Goal: Use online tool/utility

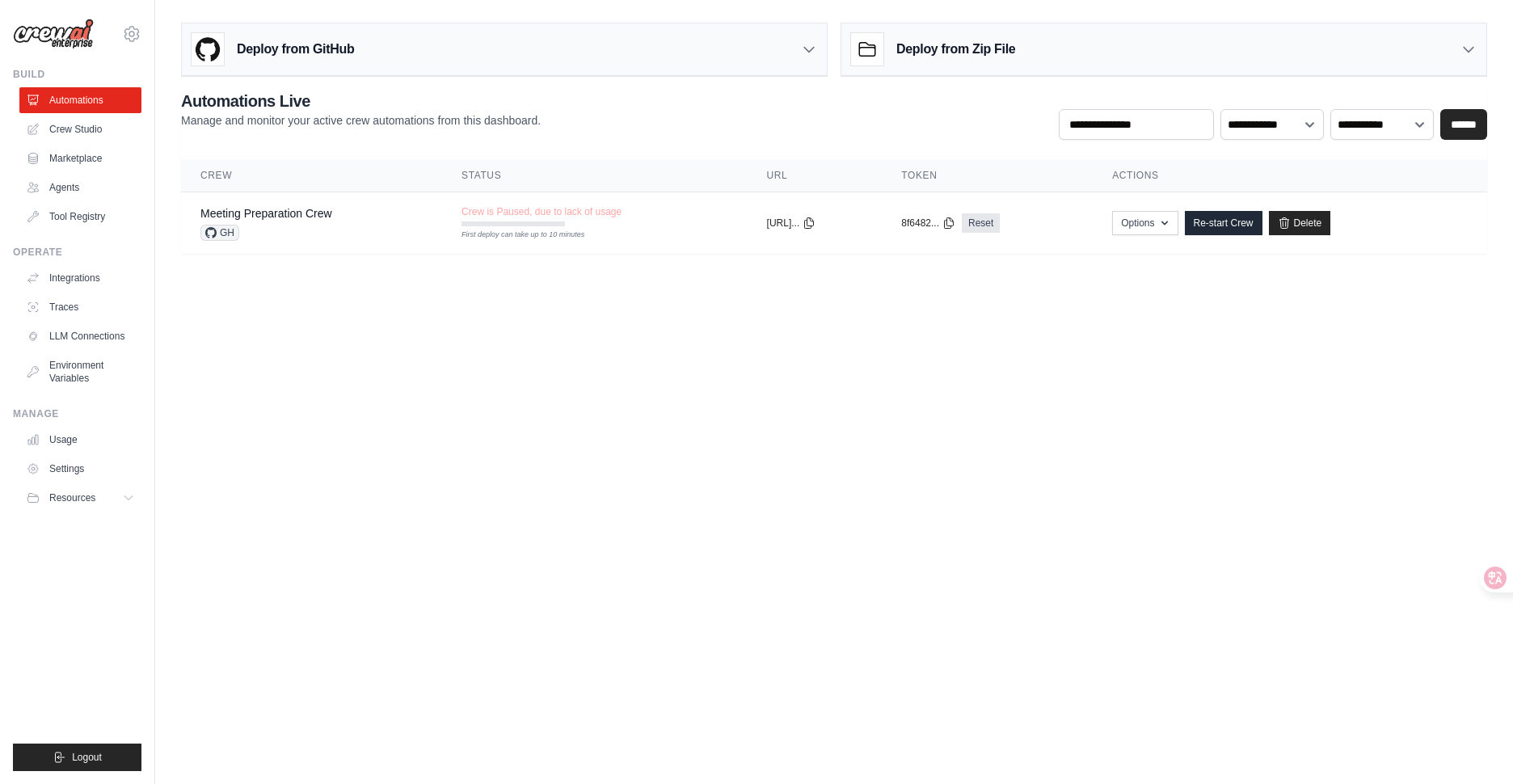
click at [612, 294] on body "[EMAIL_ADDRESS][DOMAIN_NAME] Settings Build Automations Crew Studio" at bounding box center [756, 392] width 1513 height 784
click at [81, 130] on link "Crew Studio" at bounding box center [82, 129] width 122 height 26
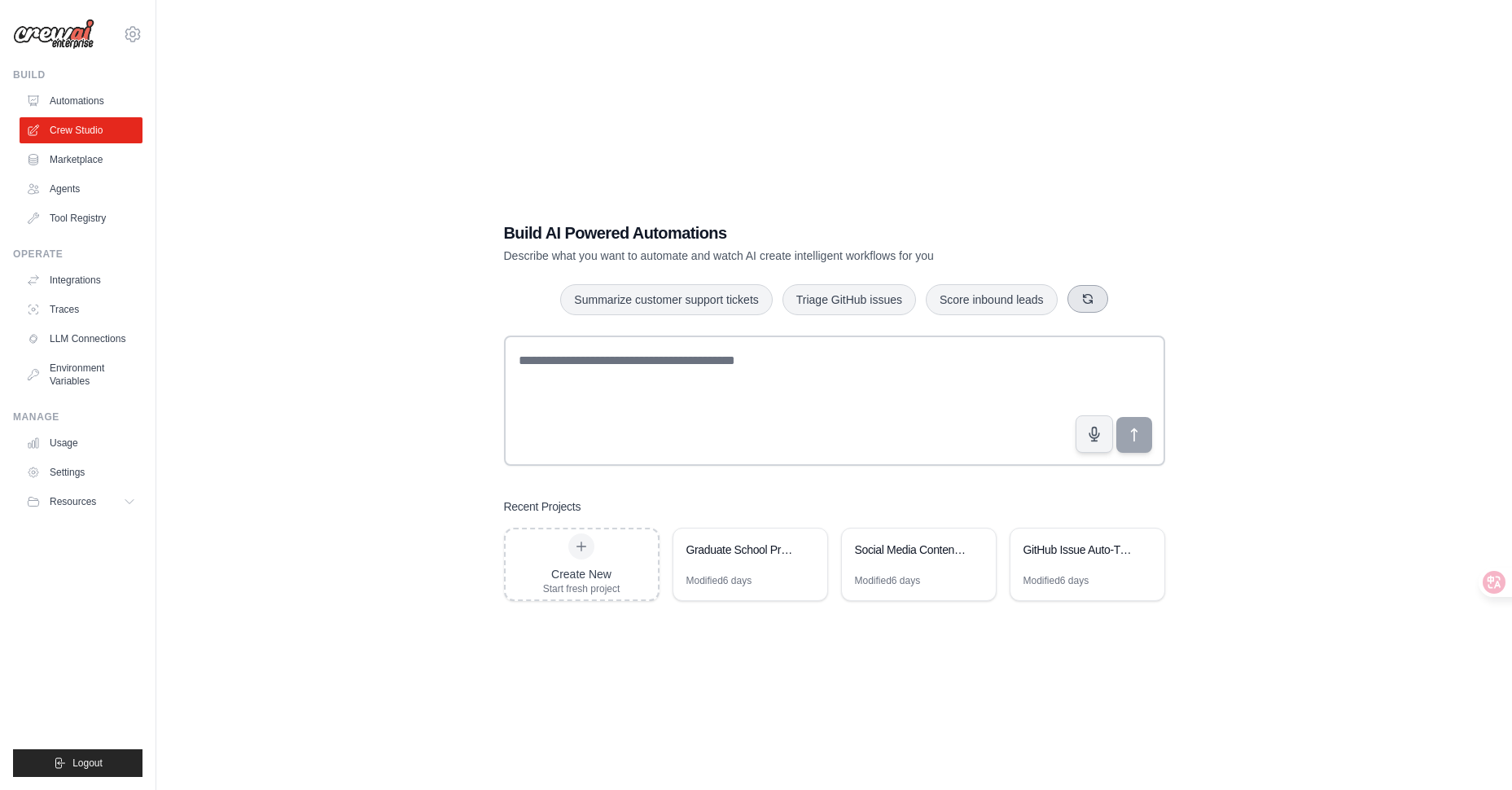
click at [1103, 298] on button "button" at bounding box center [1088, 298] width 41 height 27
click at [1135, 302] on button "button" at bounding box center [1118, 298] width 41 height 27
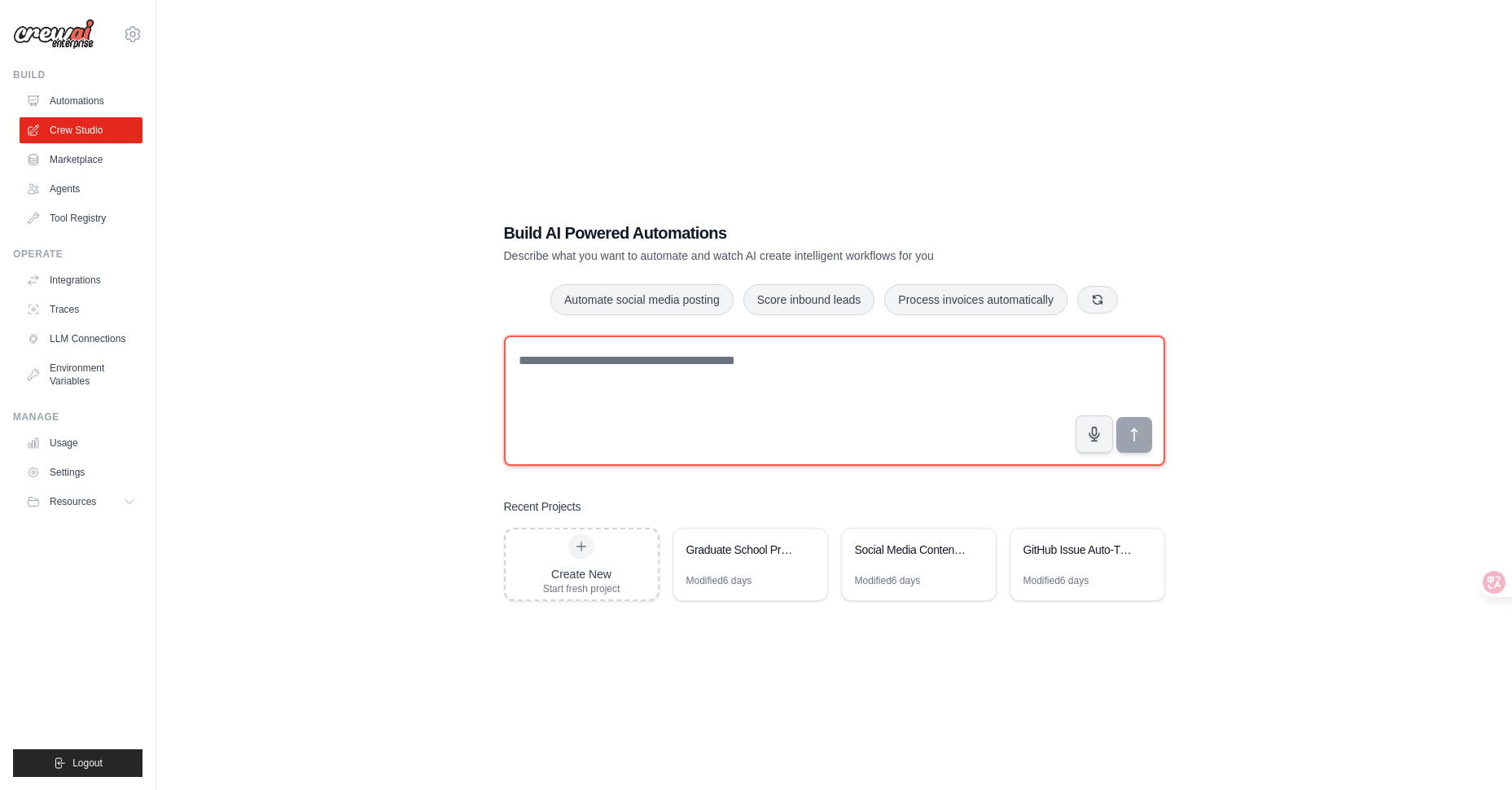
click at [604, 365] on textarea at bounding box center [834, 401] width 661 height 131
click at [582, 363] on textarea at bounding box center [834, 401] width 661 height 131
drag, startPoint x: 612, startPoint y: 364, endPoint x: 632, endPoint y: 365, distance: 20.0
click at [612, 363] on textarea at bounding box center [834, 401] width 661 height 131
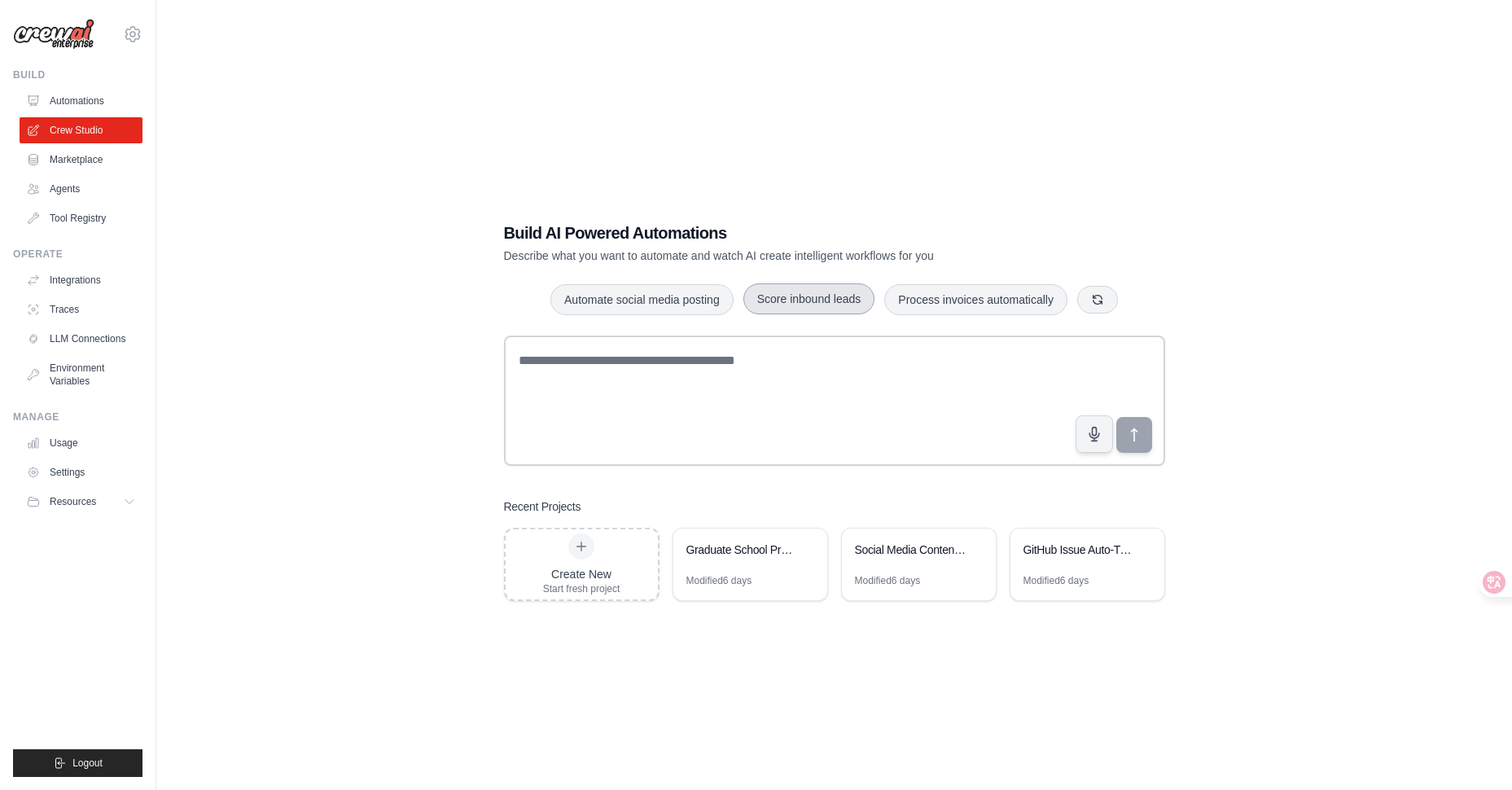
click at [829, 308] on button "Score inbound leads" at bounding box center [808, 299] width 132 height 31
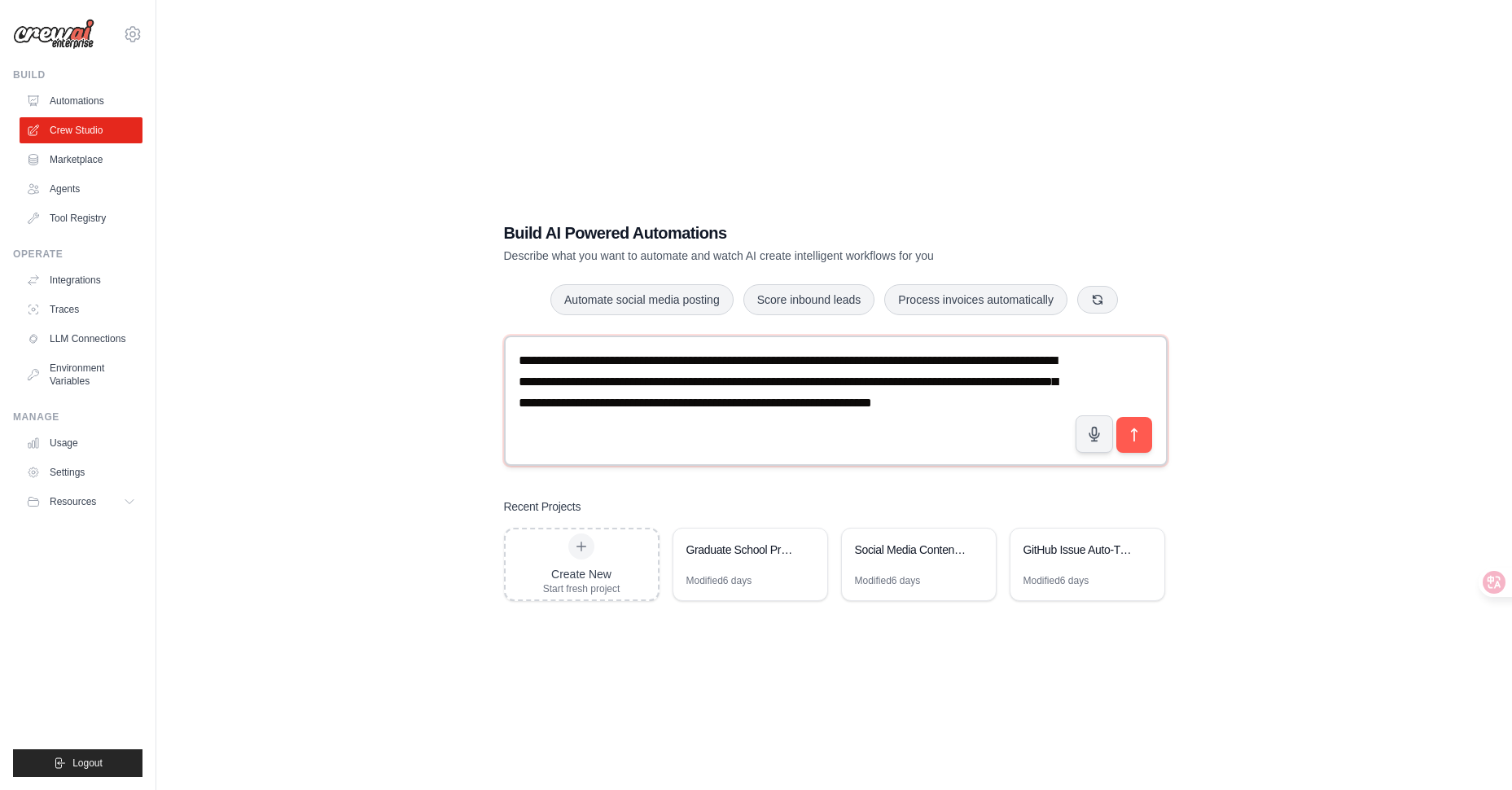
drag, startPoint x: 748, startPoint y: 425, endPoint x: 514, endPoint y: 365, distance: 241.6
click at [514, 365] on textarea "**********" at bounding box center [835, 401] width 664 height 131
click at [525, 384] on span "button" at bounding box center [525, 384] width 0 height 0
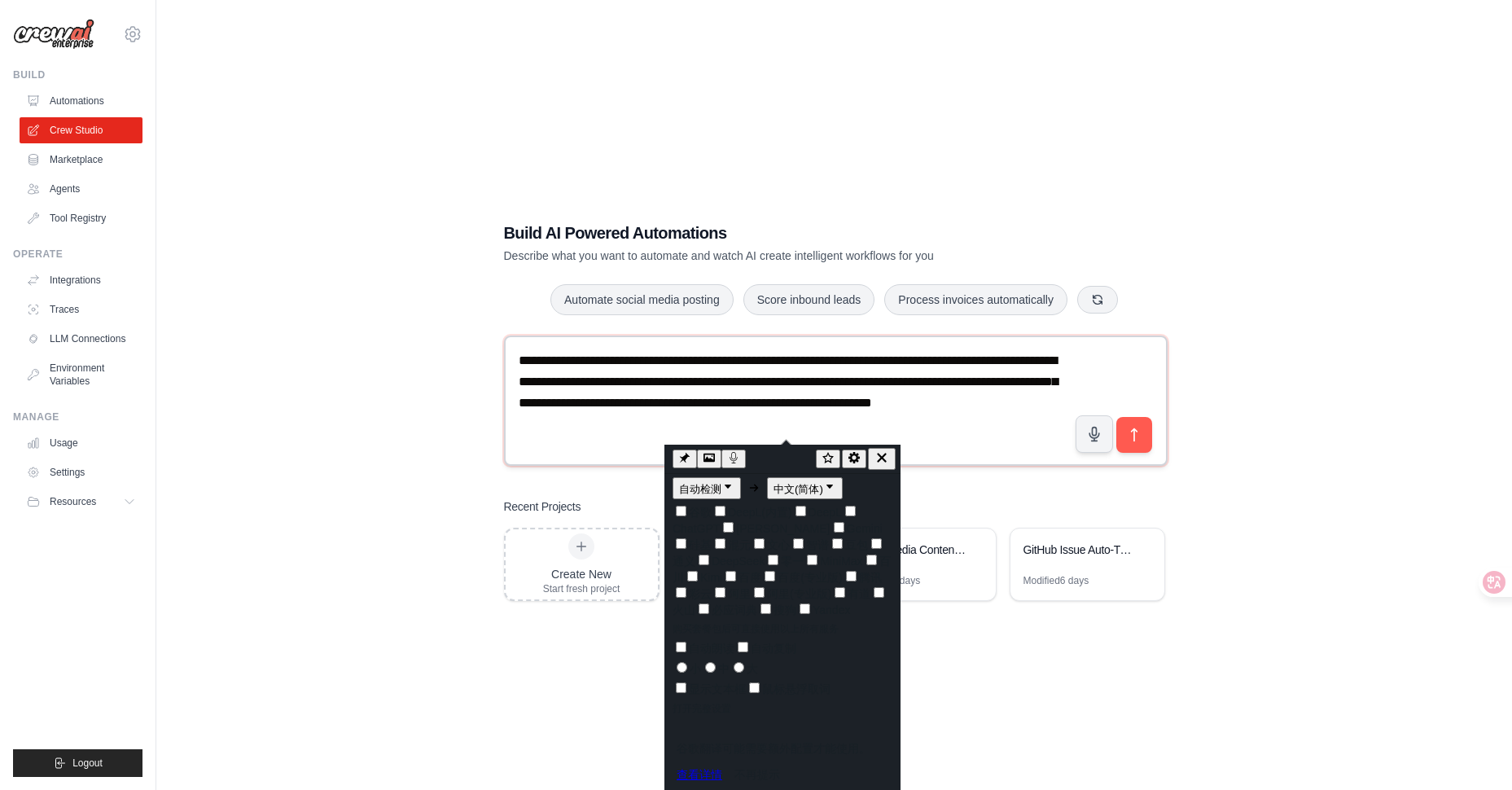
click at [833, 380] on textarea "**********" at bounding box center [835, 401] width 664 height 131
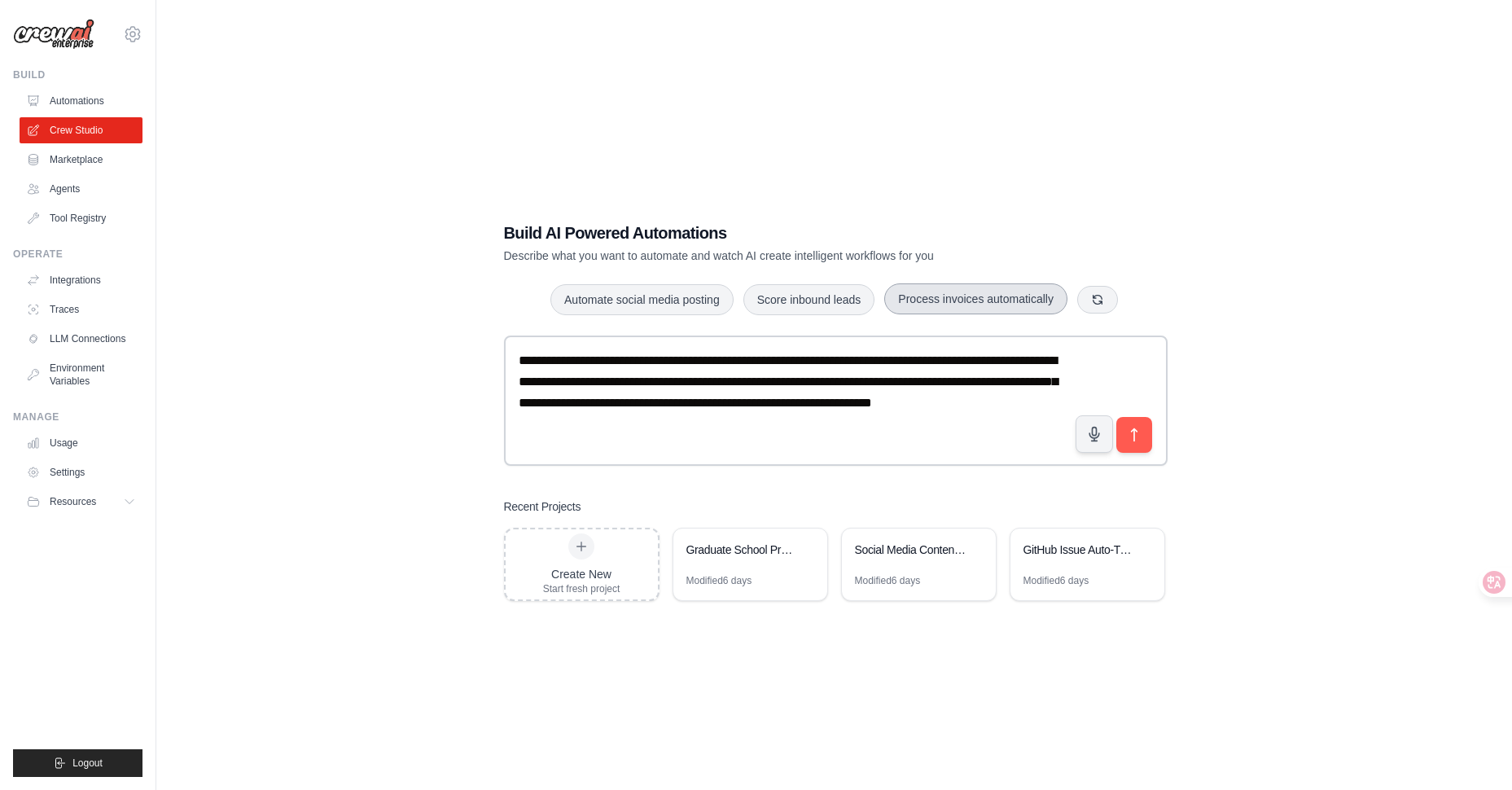
click at [1036, 300] on button "Process invoices automatically" at bounding box center [976, 299] width 183 height 31
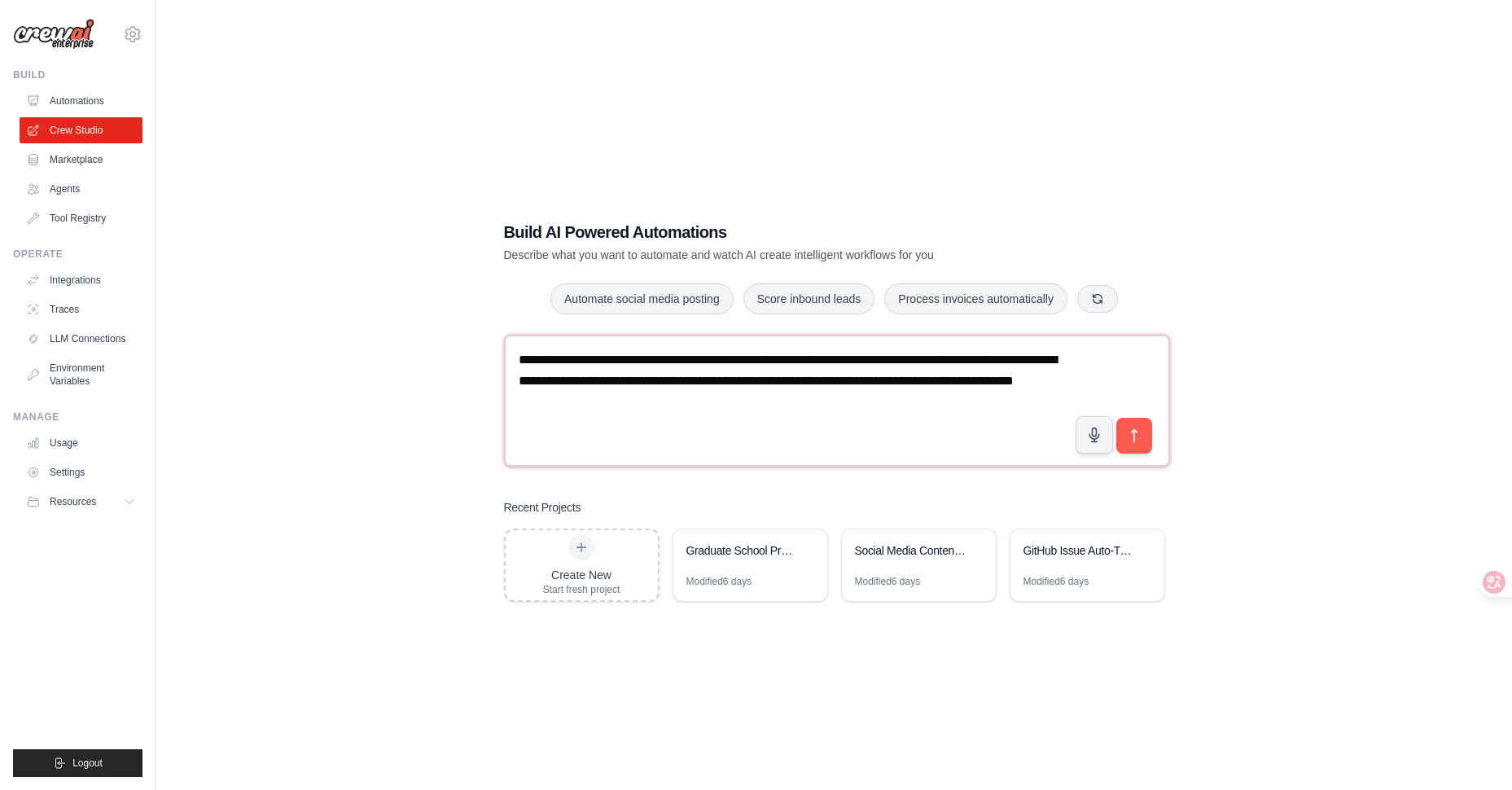
drag, startPoint x: 817, startPoint y: 408, endPoint x: 511, endPoint y: 363, distance: 309.3
click at [511, 363] on textarea "**********" at bounding box center [837, 400] width 667 height 131
click at [523, 383] on span "button" at bounding box center [523, 383] width 0 height 0
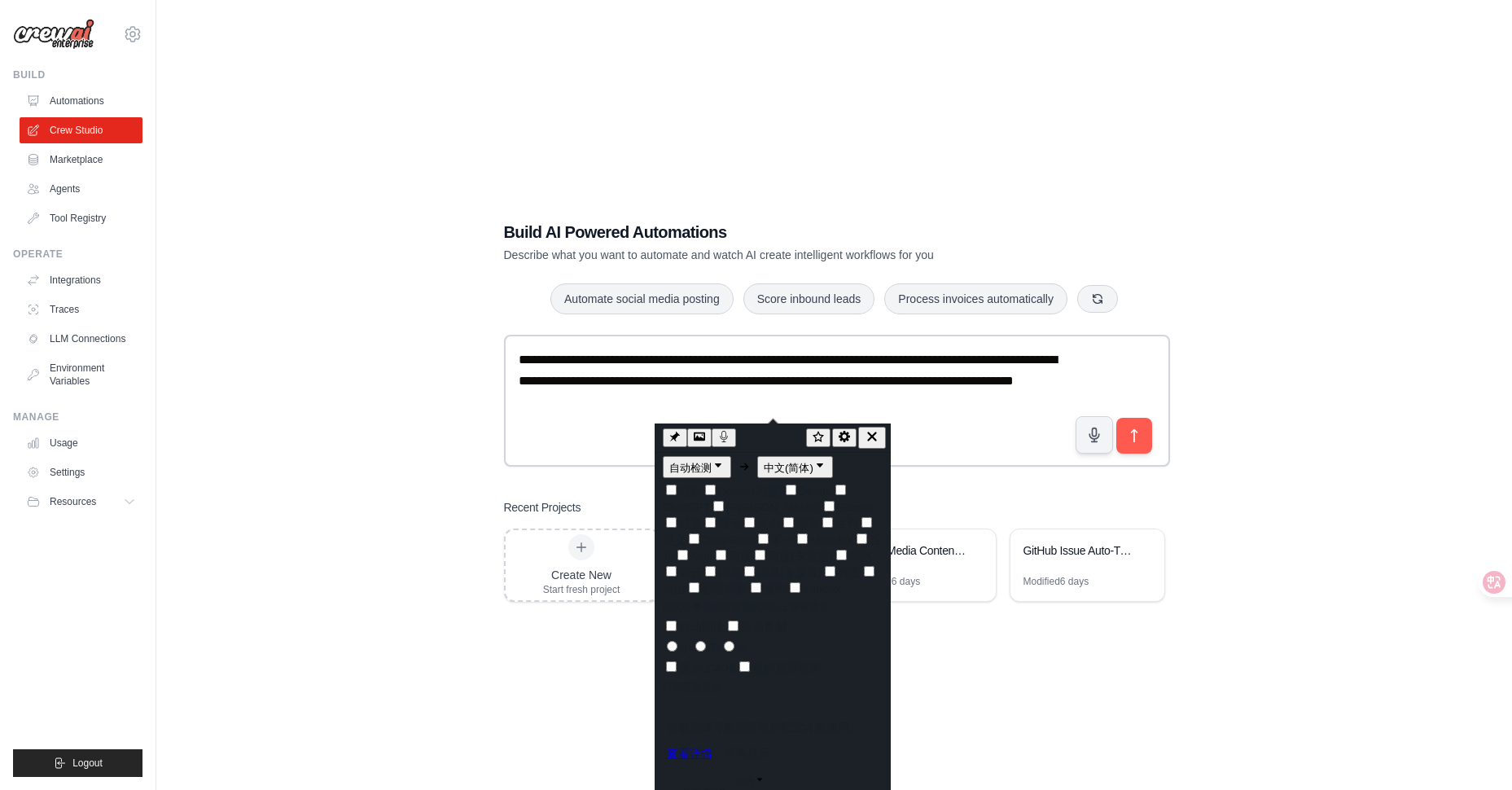
click at [876, 437] on icon "button" at bounding box center [871, 436] width 9 height 9
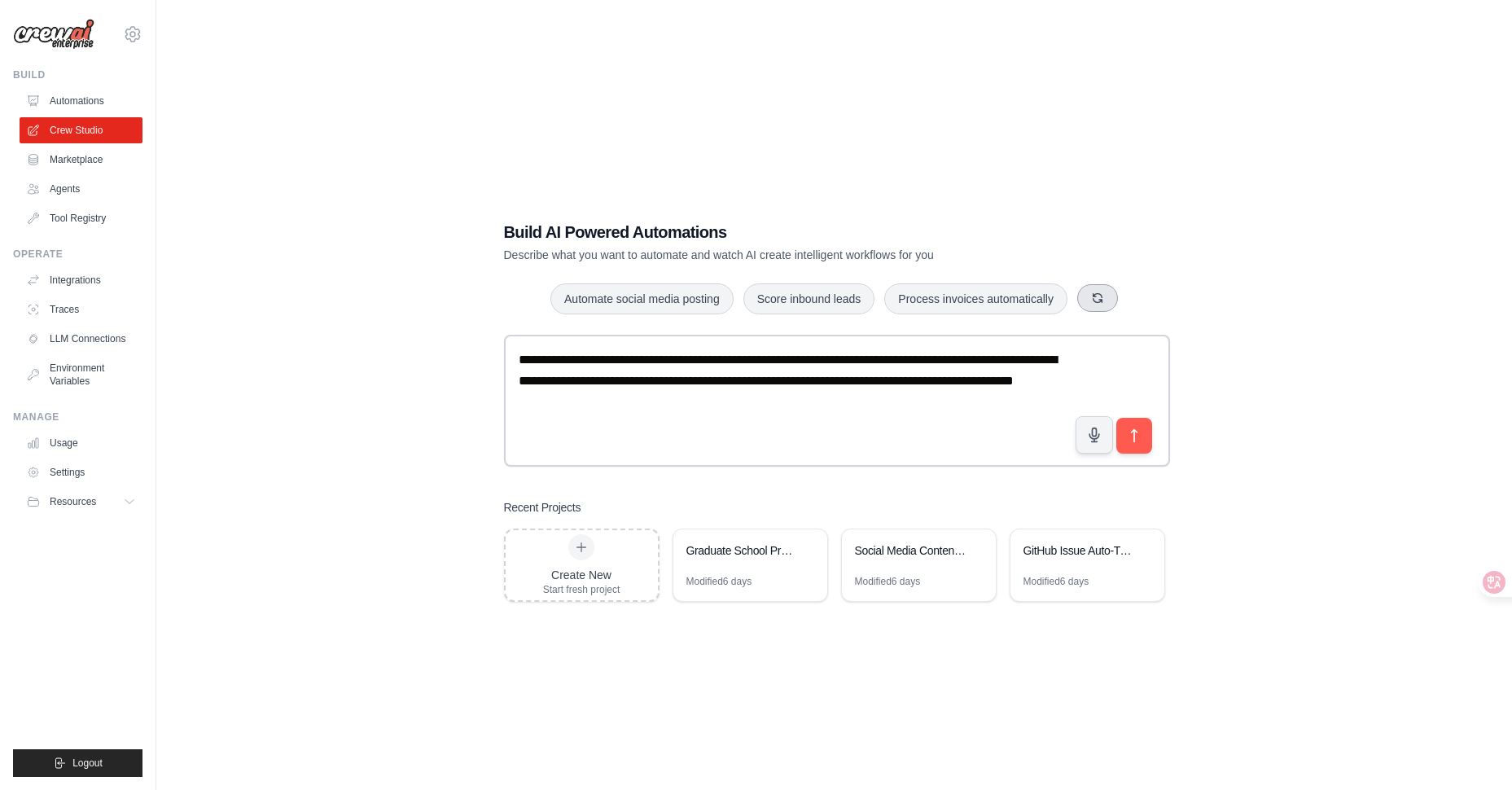
click at [1104, 303] on icon "button" at bounding box center [1097, 297] width 13 height 13
click at [1058, 298] on div "Score inbound leads Automate social media posting Triage GitHub issues" at bounding box center [834, 298] width 661 height 32
click at [1069, 299] on button "button" at bounding box center [1073, 297] width 41 height 27
click at [630, 299] on button "Generate weekly reports" at bounding box center [636, 298] width 152 height 31
drag, startPoint x: 757, startPoint y: 408, endPoint x: 512, endPoint y: 363, distance: 249.1
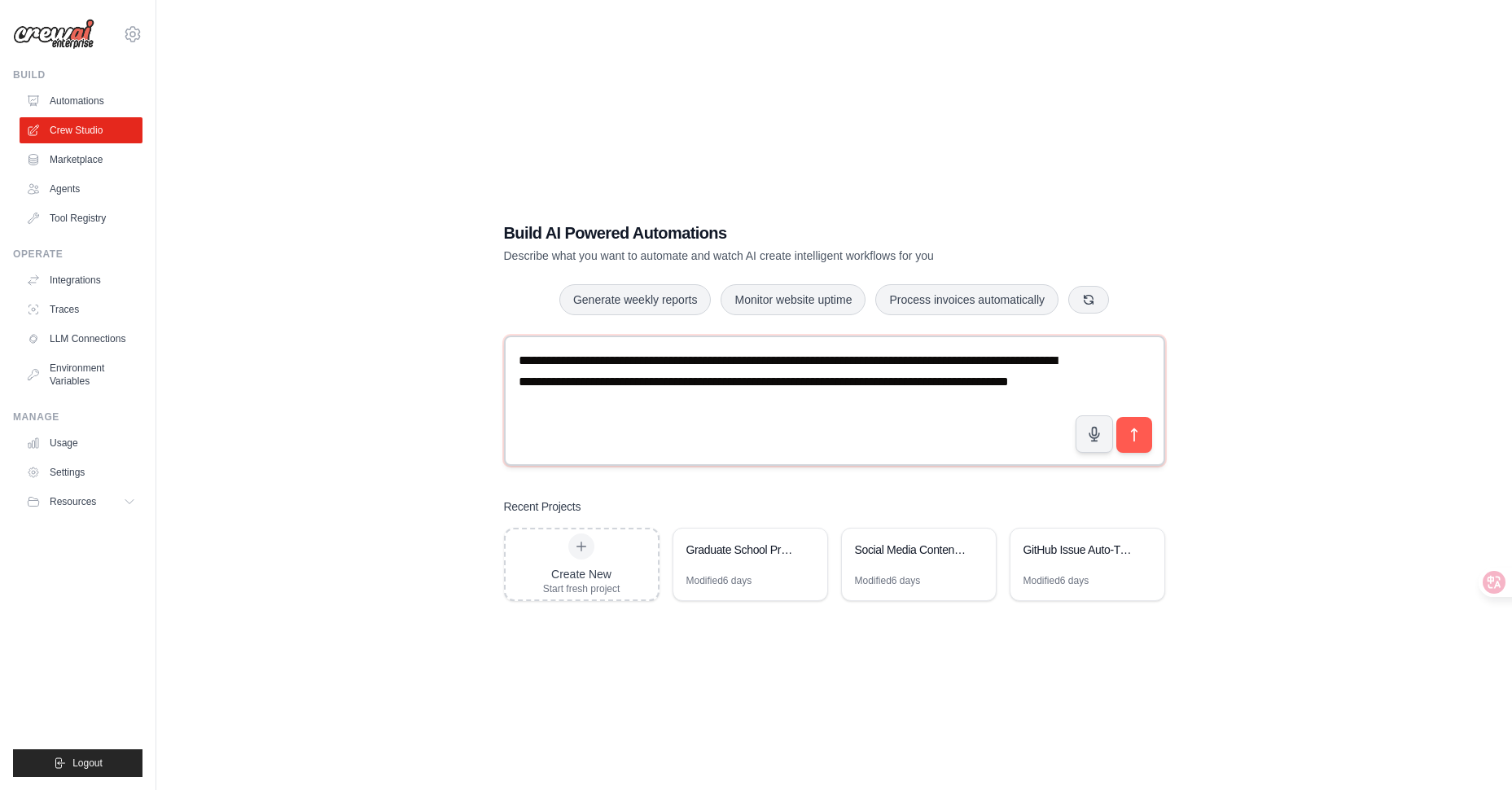
click at [512, 363] on textarea "**********" at bounding box center [834, 401] width 662 height 131
click at [523, 383] on span "button" at bounding box center [523, 383] width 0 height 0
